Goal: Task Accomplishment & Management: Manage account settings

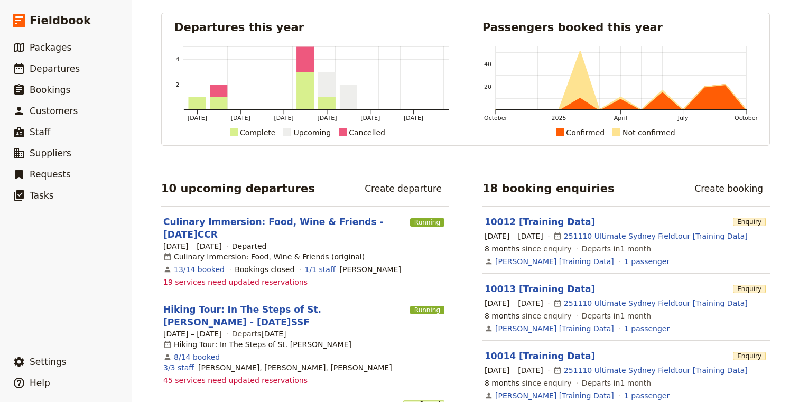
scroll to position [49, 0]
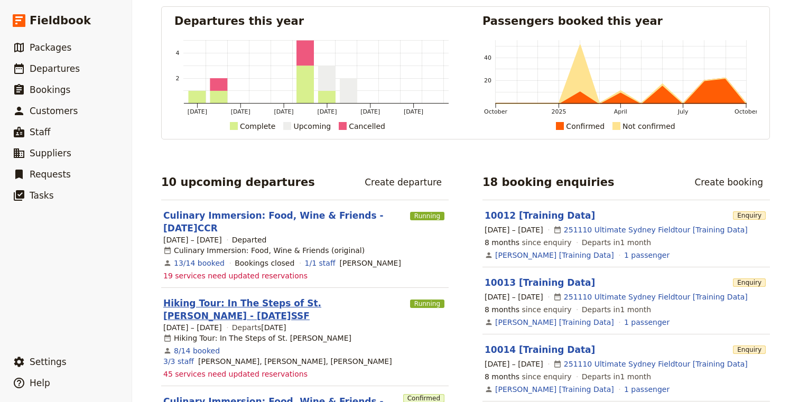
click at [271, 305] on link "Hiking Tour: In The Steps of St. [PERSON_NAME] - [DATE]SSF" at bounding box center [284, 309] width 243 height 25
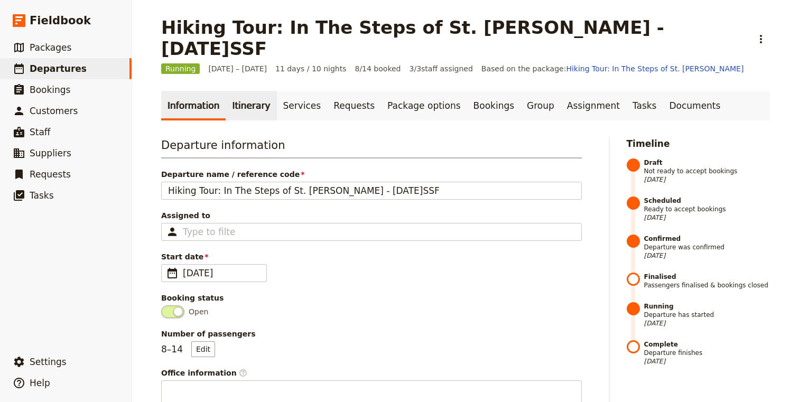
click at [226, 91] on link "Itinerary" at bounding box center [251, 106] width 51 height 30
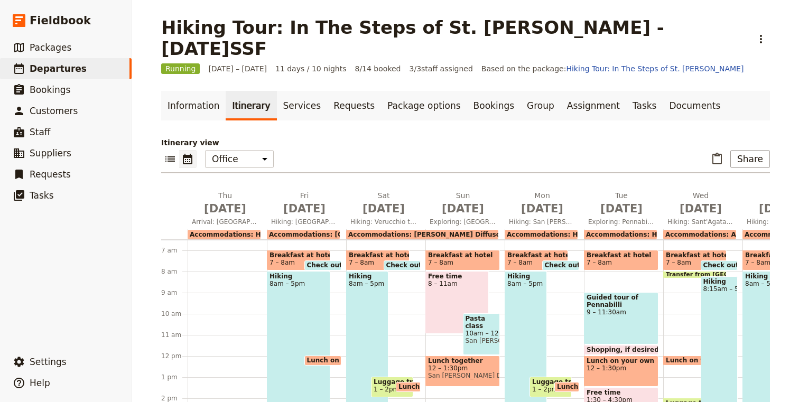
scroll to position [251, 0]
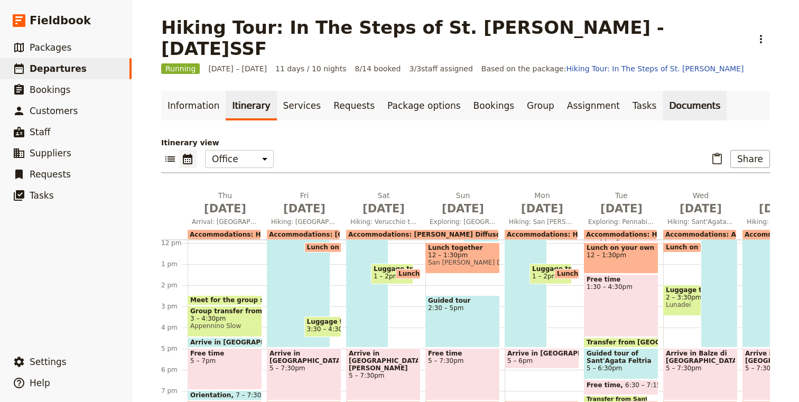
click at [663, 91] on link "Documents" at bounding box center [695, 106] width 64 height 30
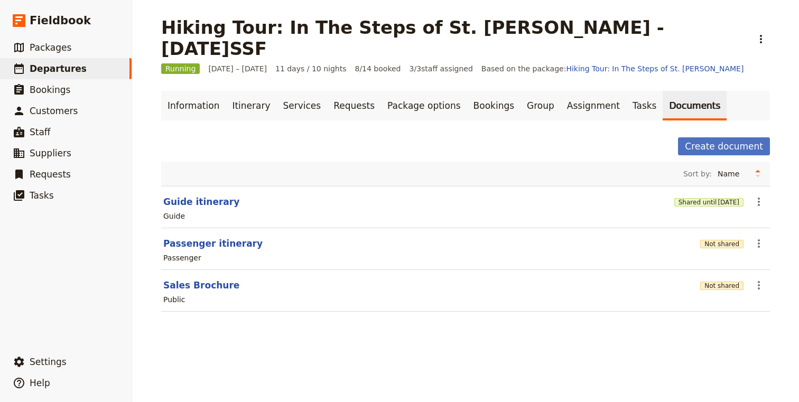
click at [731, 235] on div "Not shared" at bounding box center [721, 244] width 43 height 18
click at [728, 240] on button "Not shared" at bounding box center [721, 244] width 43 height 8
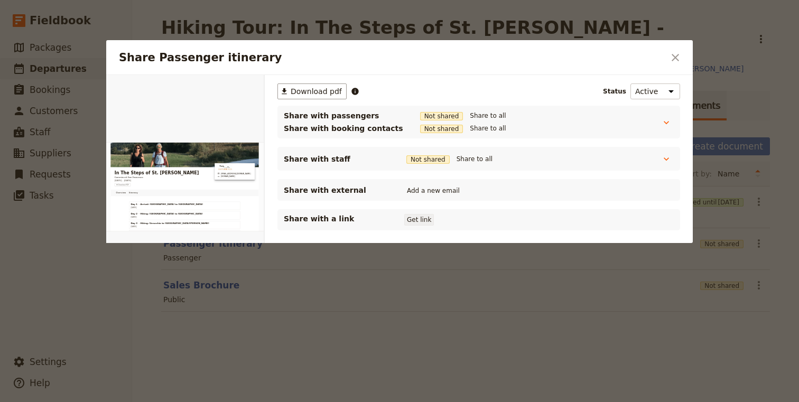
click at [418, 219] on button "Get link" at bounding box center [419, 220] width 30 height 12
click at [514, 222] on button "Get link" at bounding box center [499, 220] width 30 height 12
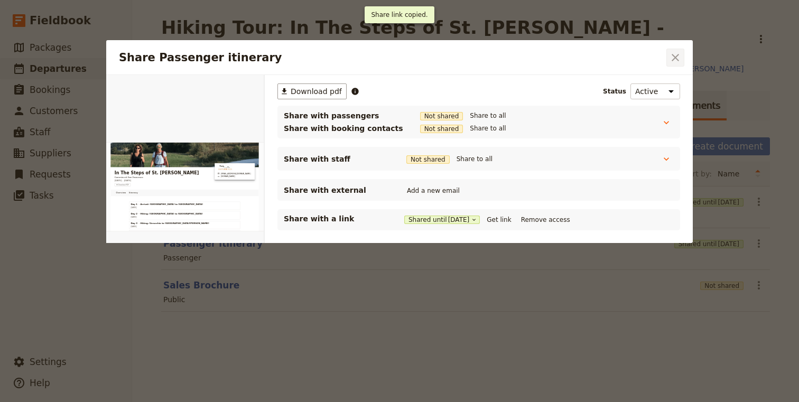
click at [675, 57] on icon "Close dialog" at bounding box center [675, 57] width 7 height 7
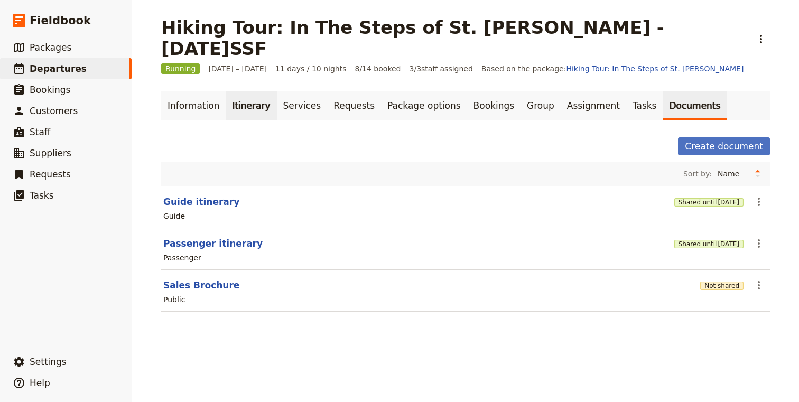
click at [247, 91] on link "Itinerary" at bounding box center [251, 106] width 51 height 30
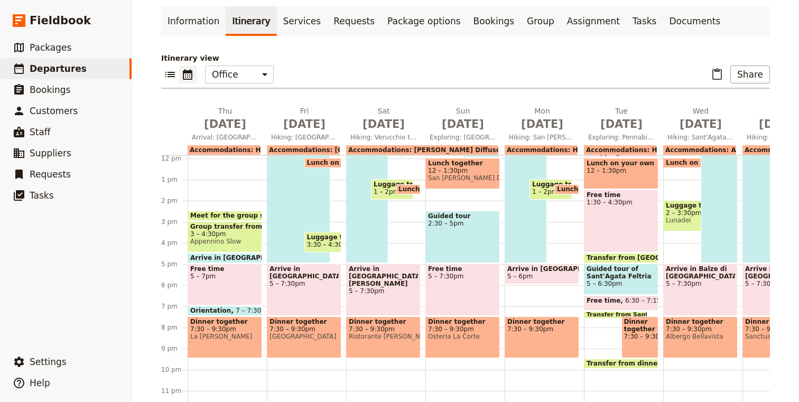
scroll to position [90, 0]
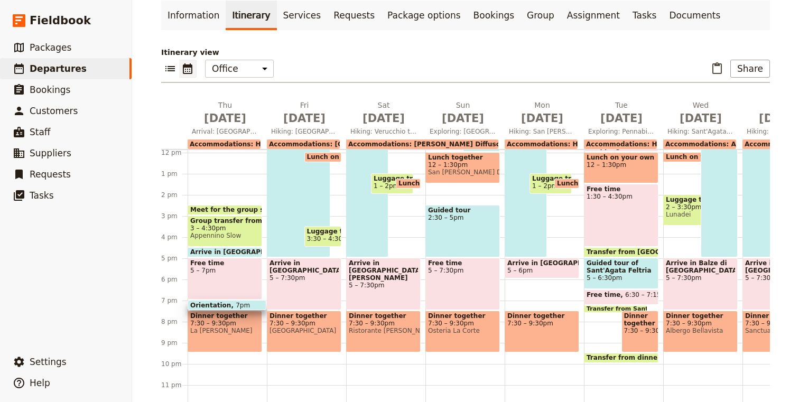
click at [226, 266] on div "Free time 5 – 7pm" at bounding box center [225, 279] width 75 height 42
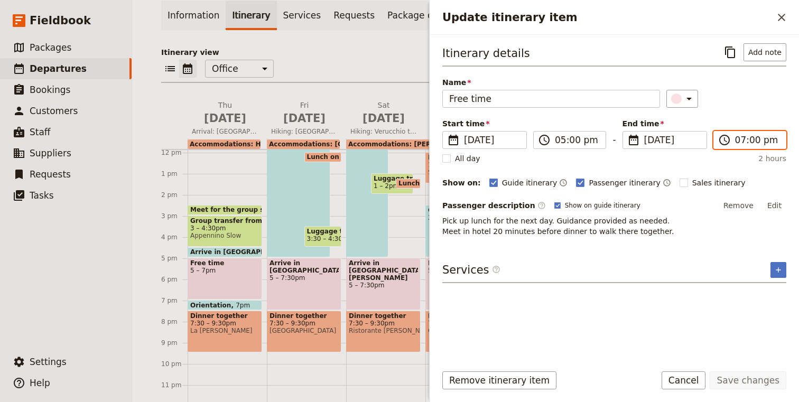
click at [743, 140] on input "07:00 pm" at bounding box center [757, 140] width 44 height 13
click at [748, 140] on input "06:20 pm" at bounding box center [757, 140] width 44 height 13
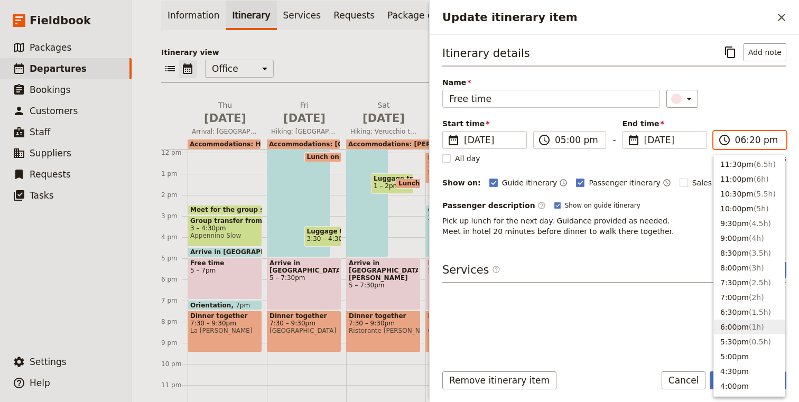
click at [750, 140] on input "06:20 pm" at bounding box center [757, 140] width 44 height 13
type input "06:30 pm"
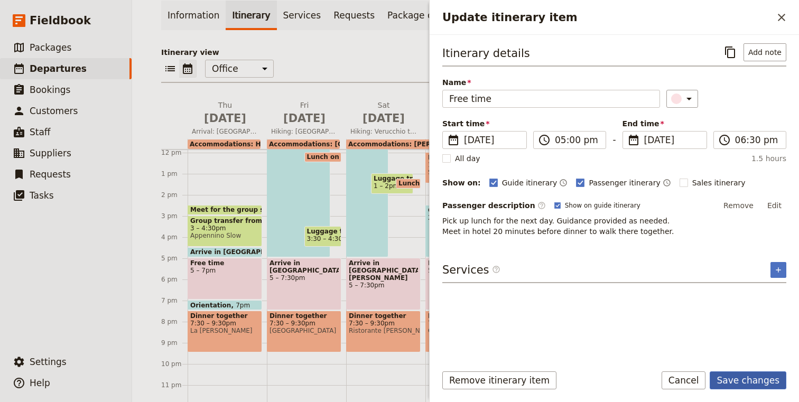
click at [763, 373] on button "Save changes" at bounding box center [748, 381] width 77 height 18
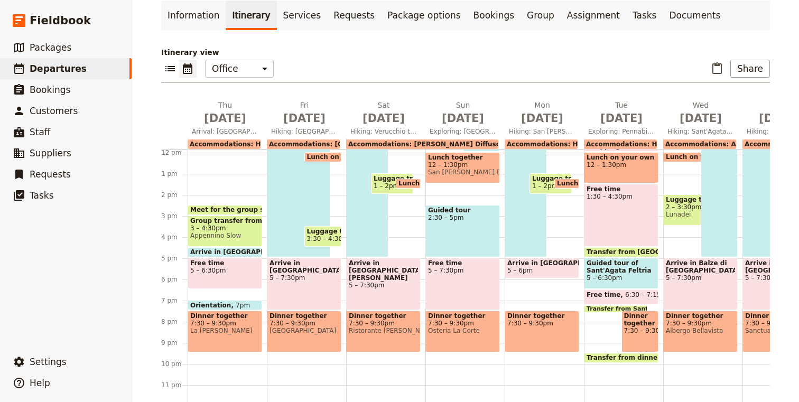
click at [219, 306] on span at bounding box center [224, 308] width 73 height 4
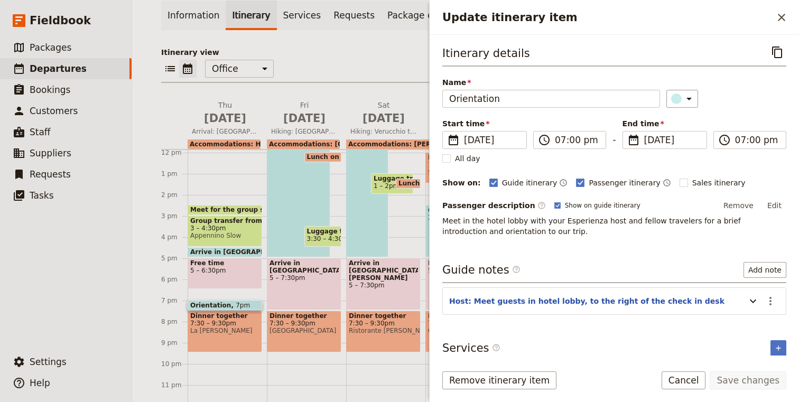
drag, startPoint x: 227, startPoint y: 282, endPoint x: 226, endPoint y: 272, distance: 10.1
click at [226, 272] on div "Meet for the group shuttle in [GEOGRAPHIC_DATA] 2:30 – 3pm Group transfer from …" at bounding box center [227, 153] width 79 height 508
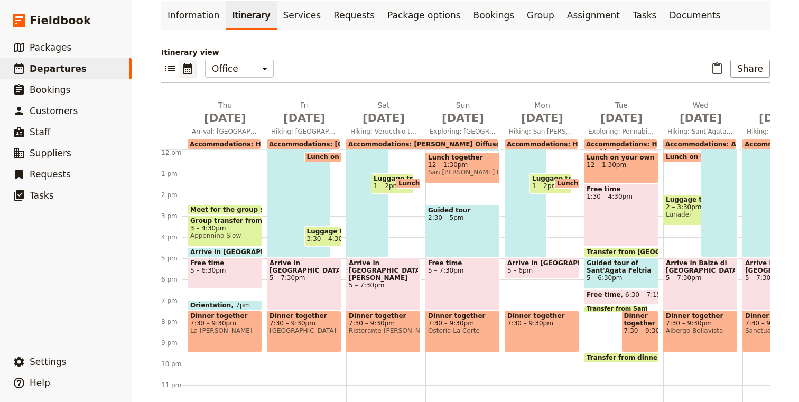
click at [226, 302] on span "Orientation" at bounding box center [212, 305] width 45 height 7
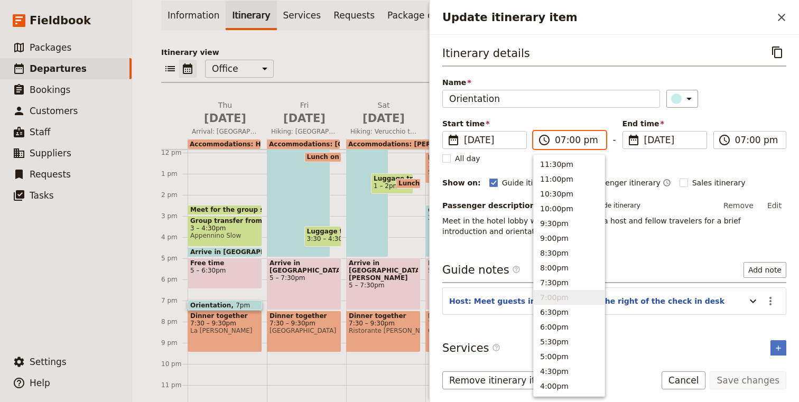
click at [565, 142] on input "07:00 pm" at bounding box center [577, 140] width 44 height 13
type input "06:30 pm"
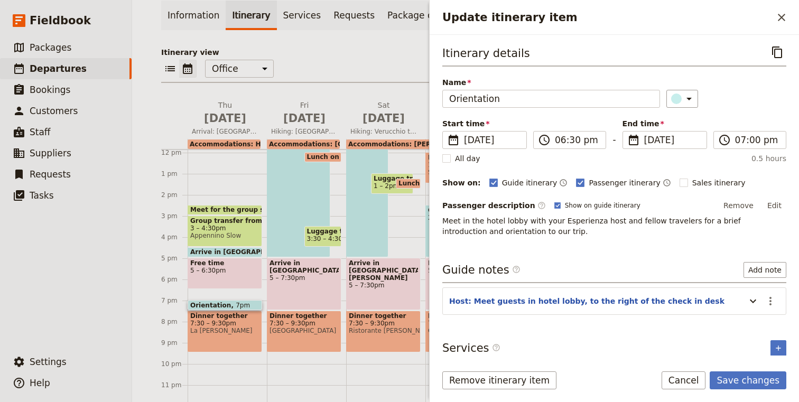
click at [741, 115] on div "Itinerary details ​ Name Orientation ​ Start time ​ [DATE] [DATE] [DATE] 18:30 …" at bounding box center [614, 139] width 344 height 193
click at [755, 384] on button "Save changes" at bounding box center [748, 381] width 77 height 18
